Goal: Navigation & Orientation: Find specific page/section

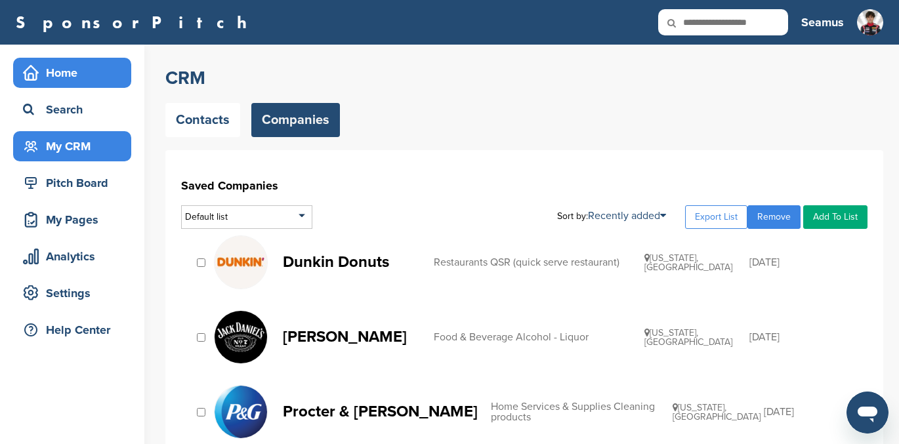
click at [62, 71] on div "Home" at bounding box center [76, 73] width 112 height 24
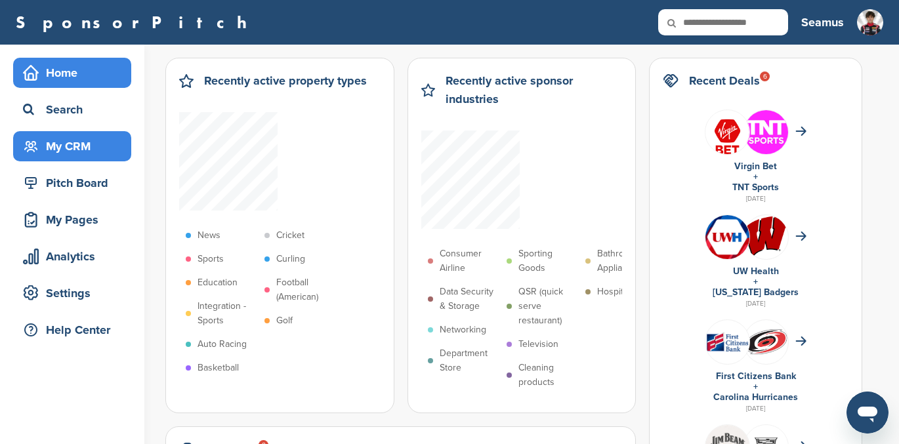
click at [63, 146] on div "My CRM" at bounding box center [76, 147] width 112 height 24
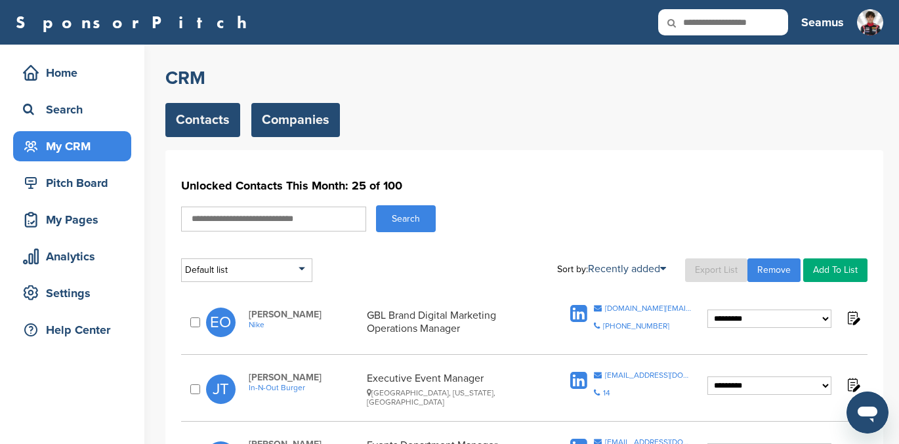
click at [289, 113] on link "Companies" at bounding box center [295, 120] width 89 height 34
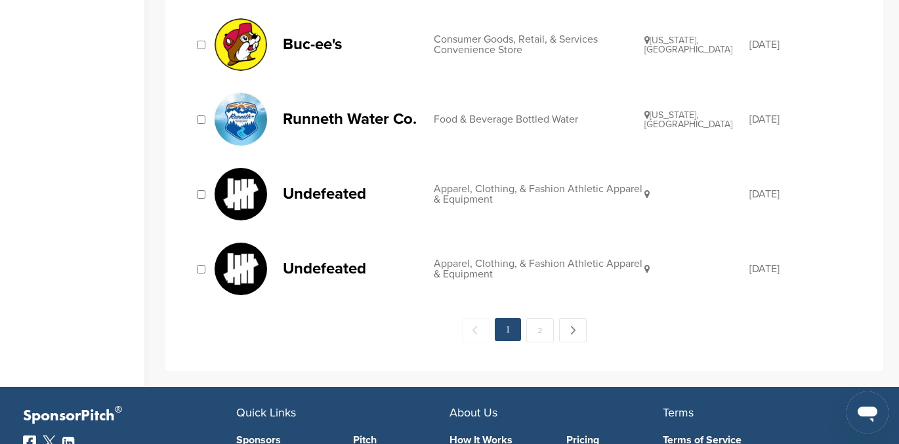
scroll to position [1417, 0]
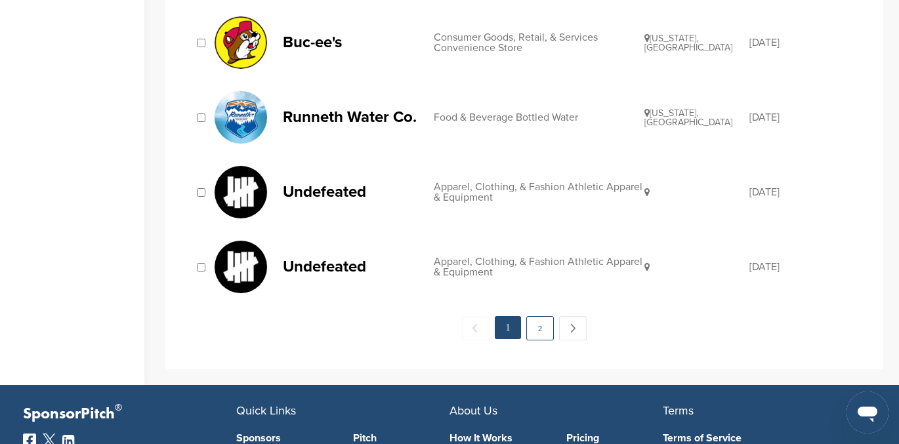
click at [535, 325] on link "2" at bounding box center [540, 328] width 28 height 24
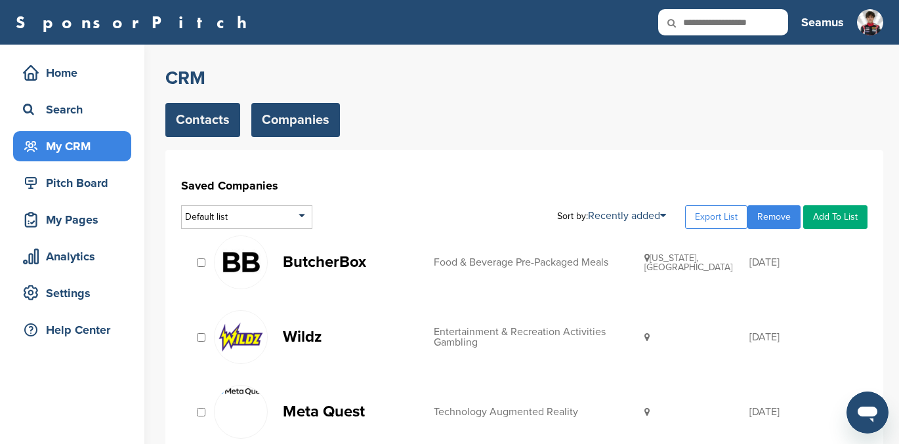
click at [199, 112] on link "Contacts" at bounding box center [202, 120] width 75 height 34
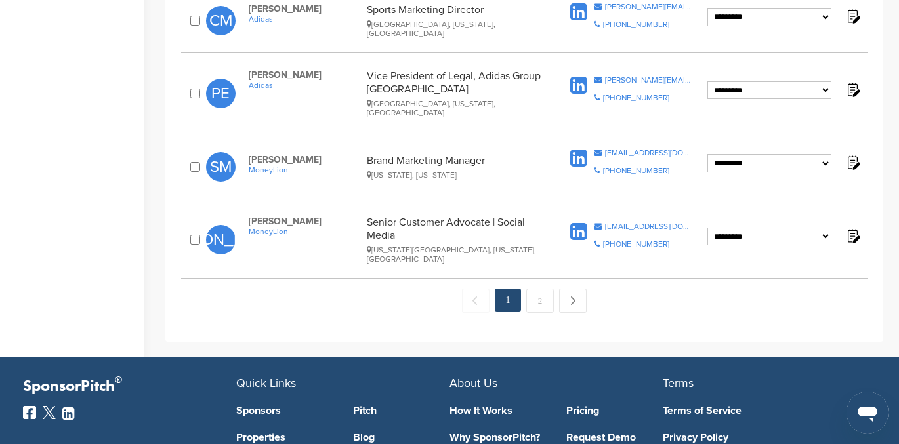
scroll to position [1436, 0]
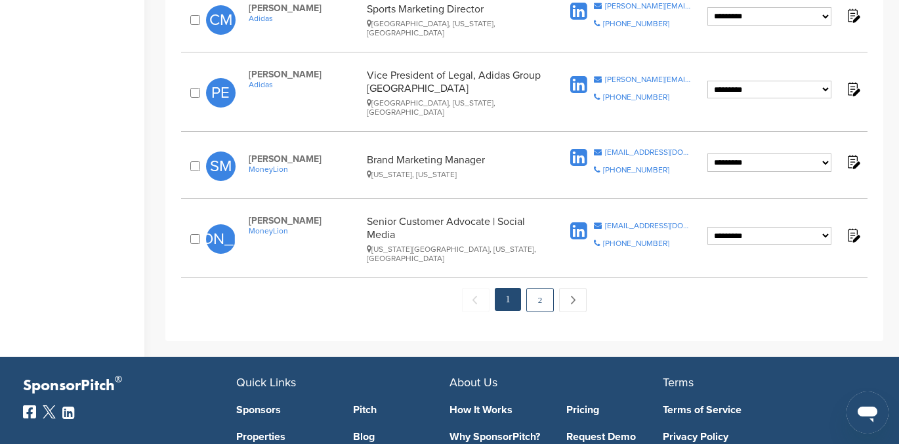
click at [533, 288] on link "2" at bounding box center [540, 300] width 28 height 24
